Goal: Task Accomplishment & Management: Complete application form

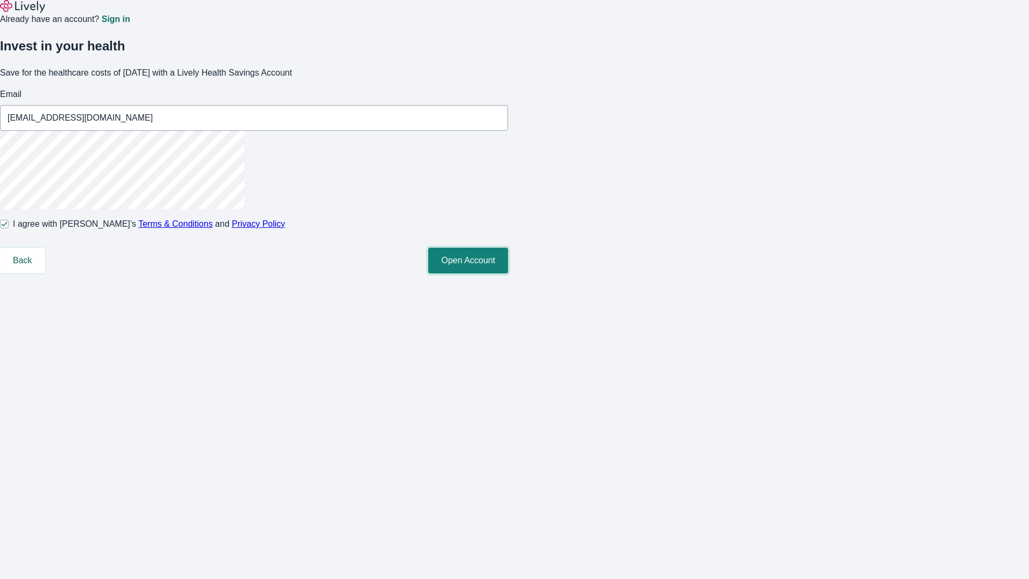
click at [508, 273] on button "Open Account" at bounding box center [468, 261] width 80 height 26
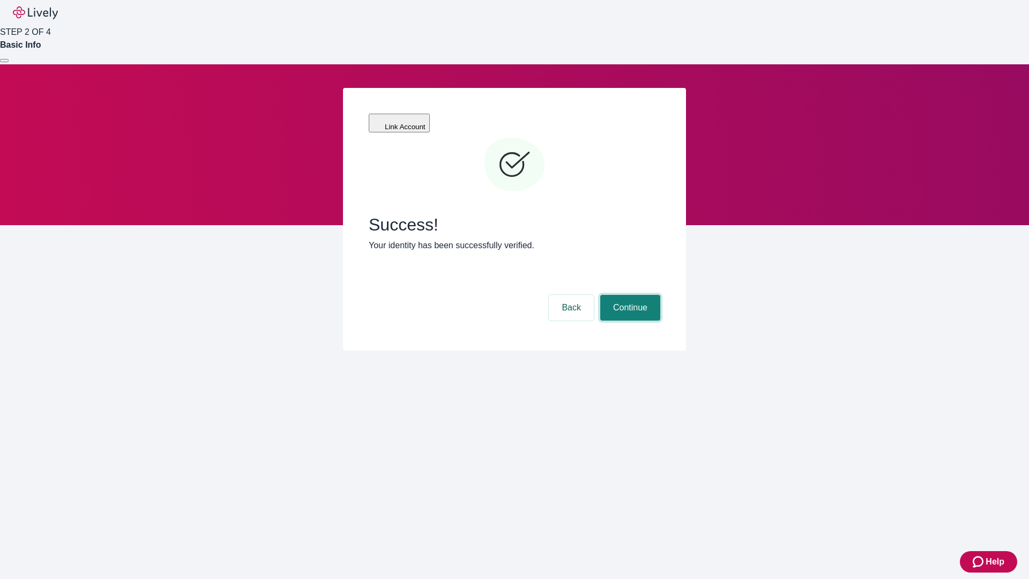
click at [629, 295] on button "Continue" at bounding box center [630, 308] width 60 height 26
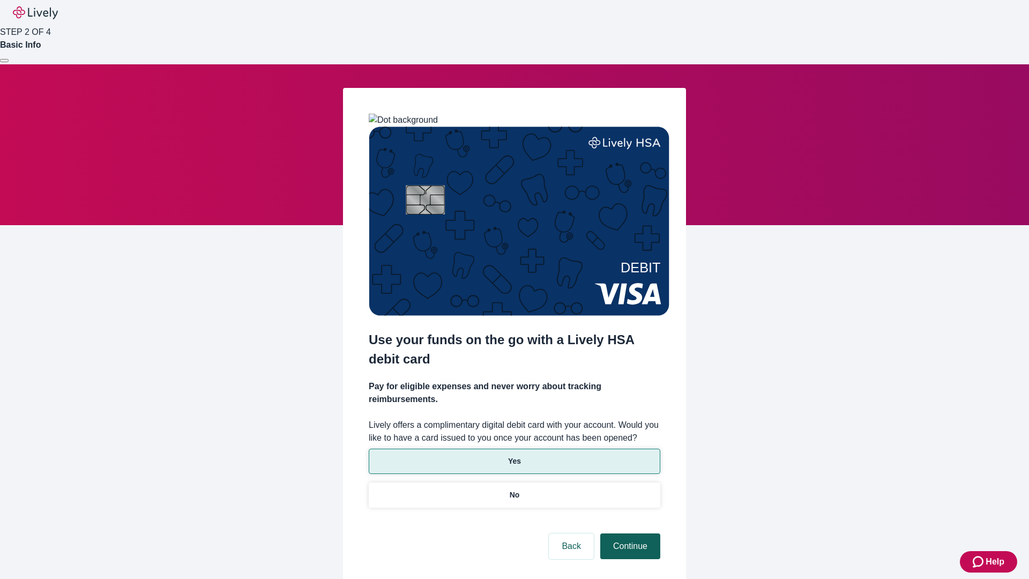
click at [514, 455] on p "Yes" at bounding box center [514, 460] width 13 height 11
click at [629, 533] on button "Continue" at bounding box center [630, 546] width 60 height 26
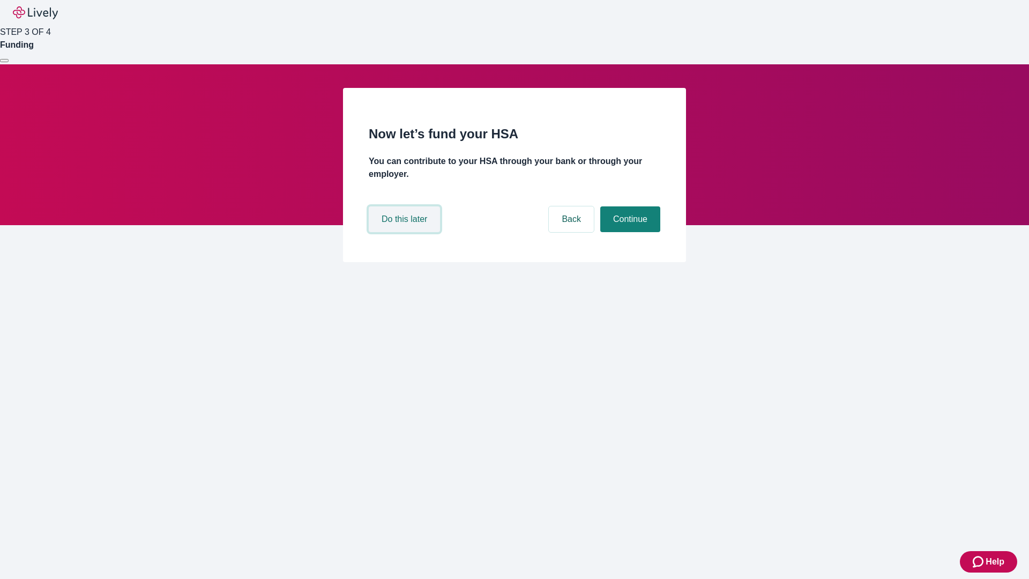
click at [406, 232] on button "Do this later" at bounding box center [404, 219] width 71 height 26
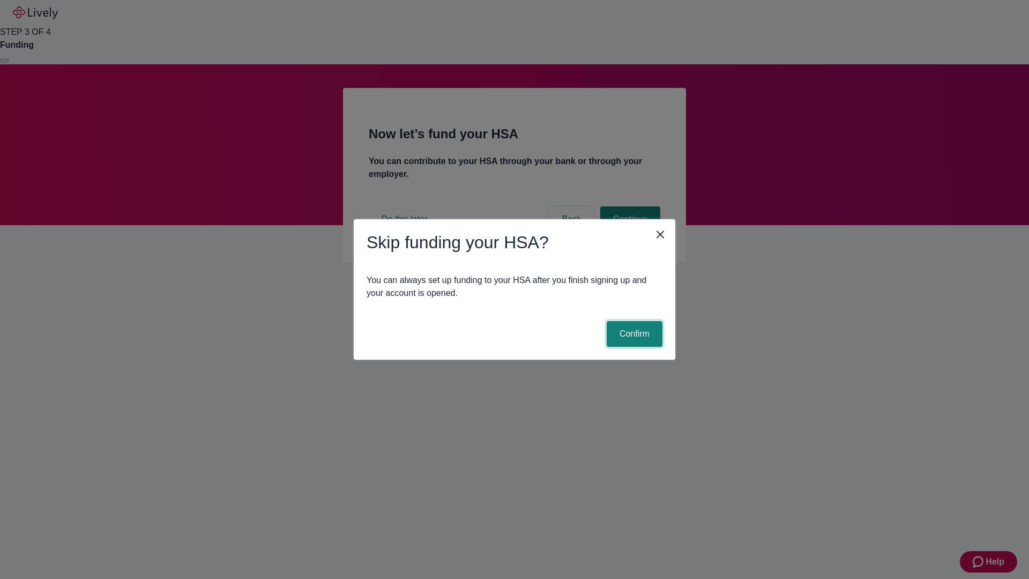
click at [633, 334] on button "Confirm" at bounding box center [635, 334] width 56 height 26
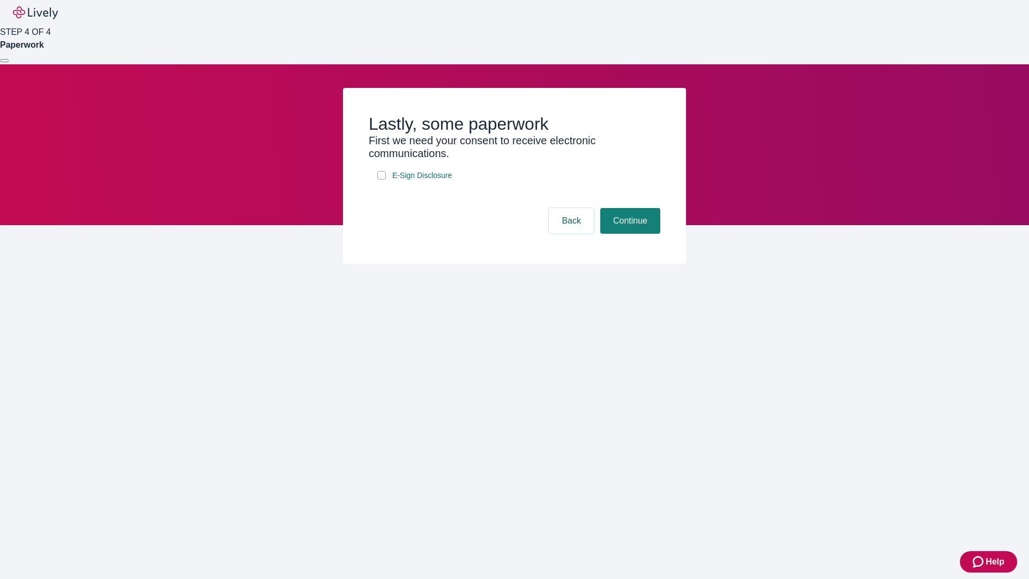
click at [381, 179] on input "E-Sign Disclosure" at bounding box center [381, 175] width 9 height 9
checkbox input "true"
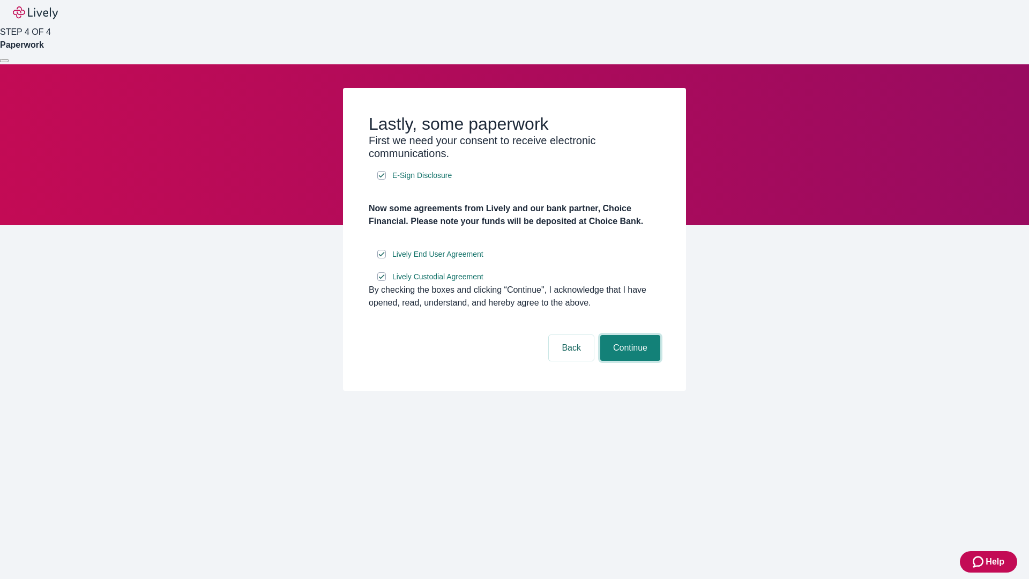
click at [629, 361] on button "Continue" at bounding box center [630, 348] width 60 height 26
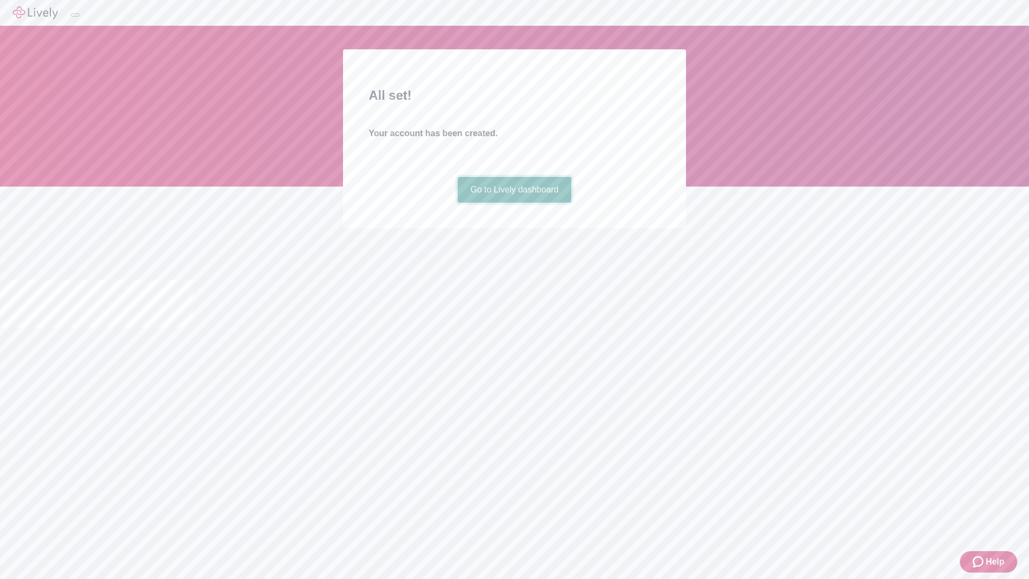
click at [514, 203] on link "Go to Lively dashboard" at bounding box center [515, 190] width 114 height 26
